Goal: Task Accomplishment & Management: Manage account settings

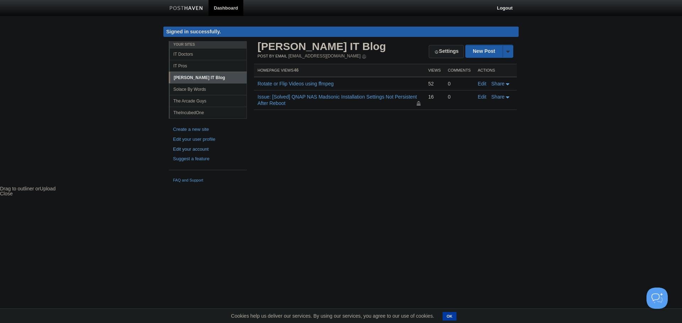
click at [200, 151] on link "Edit your account" at bounding box center [208, 149] width 70 height 7
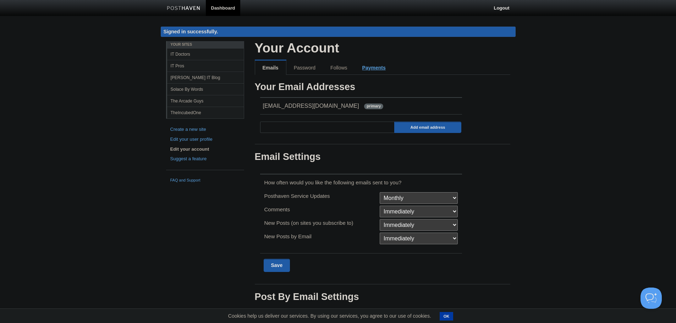
click at [381, 72] on link "Payments" at bounding box center [374, 68] width 38 height 14
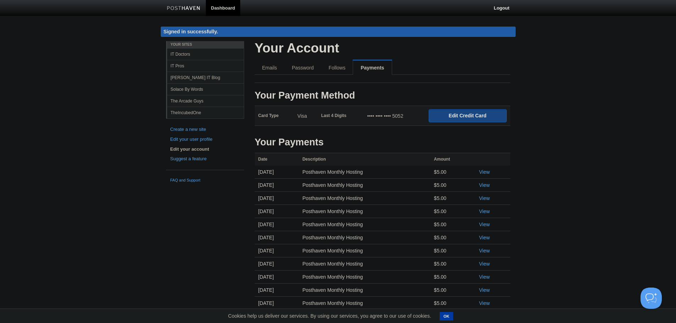
click at [474, 113] on input "Edit Credit Card" at bounding box center [468, 115] width 78 height 13
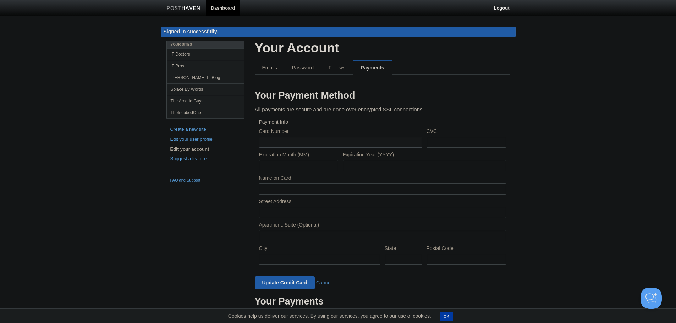
click at [301, 146] on input "text" at bounding box center [340, 142] width 163 height 11
paste input "D J*MW-ONLINE"
type input "D J*MW-ONLINE"
type input "[CREDIT_CARD_NUMBER]"
type input "777"
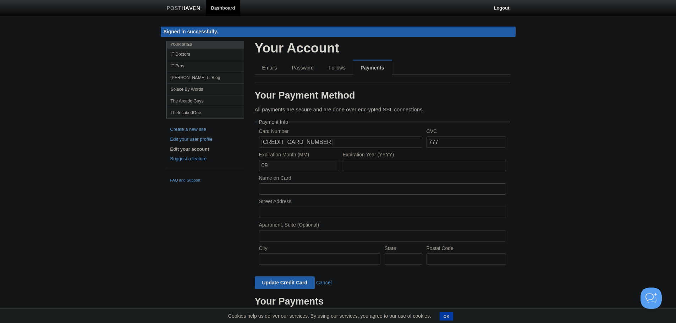
type input "09"
type input "2029"
type input "J"
type input "[PERSON_NAME]"
type input "[STREET_ADDRESS]"
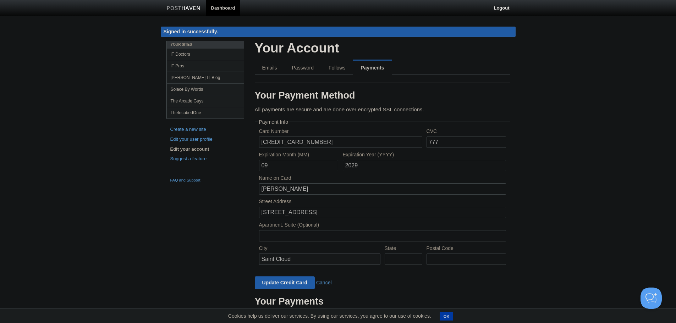
type input "Saint Cloud"
type input "FL"
type input "34771"
click at [283, 283] on input "Update Credit Card" at bounding box center [285, 283] width 60 height 13
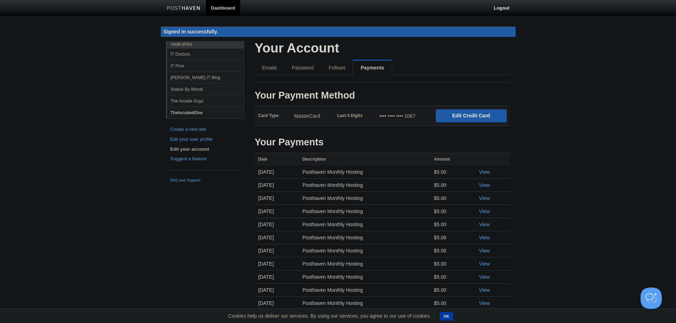
click at [177, 113] on link "TheIncubedOne" at bounding box center [205, 113] width 77 height 12
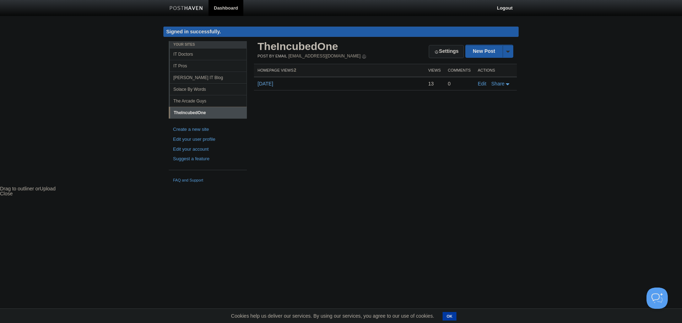
click at [259, 85] on link "[DATE]" at bounding box center [265, 84] width 16 height 6
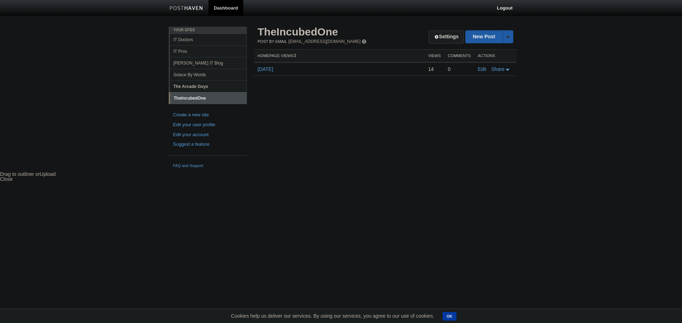
click at [196, 88] on link "The Arcade Guys" at bounding box center [208, 87] width 77 height 12
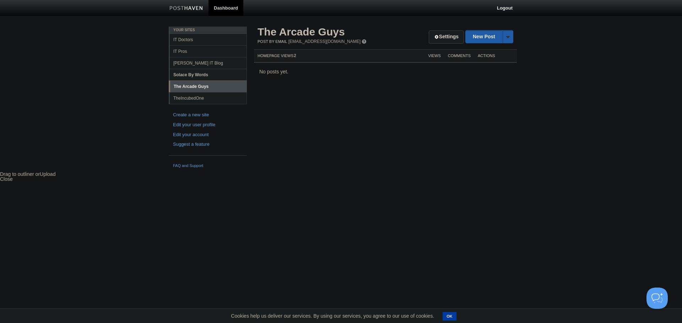
click at [187, 73] on link "Solace By Words" at bounding box center [208, 75] width 77 height 12
click at [188, 61] on link "[PERSON_NAME] IT Blog" at bounding box center [208, 63] width 77 height 12
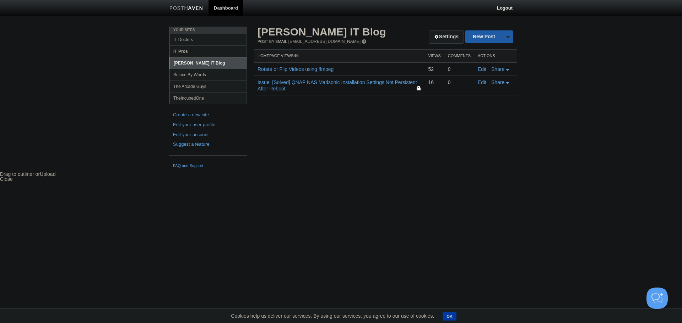
click at [185, 53] on link "IT Pros" at bounding box center [208, 51] width 77 height 12
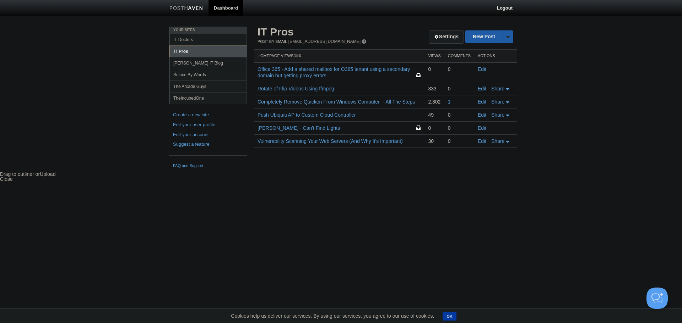
click at [299, 101] on link "Completely Remove Quicken From Windows Computer -- All The Steps" at bounding box center [335, 102] width 157 height 6
